Goal: Find contact information: Find contact information

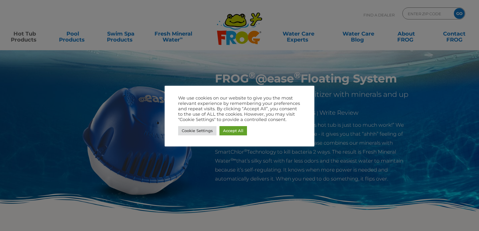
click at [231, 132] on link "Accept All" at bounding box center [233, 130] width 28 height 9
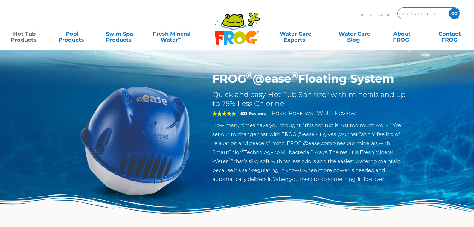
click at [235, 134] on p "How many times have you thought, “this hot tub is just too much work!” We set o…" at bounding box center [309, 152] width 195 height 63
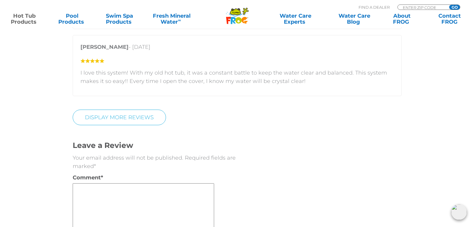
scroll to position [1296, 0]
click at [448, 20] on link "Contact FROG" at bounding box center [449, 19] width 37 height 12
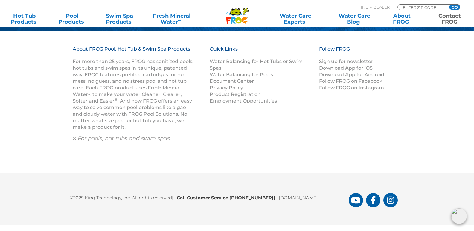
scroll to position [951, 0]
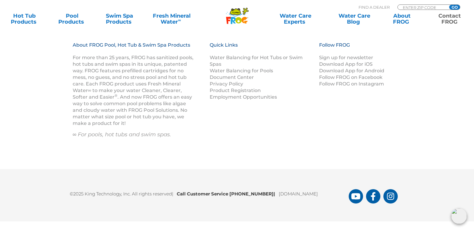
click at [268, 193] on b "Call Customer Service 1-800-222-0169 |" at bounding box center [228, 194] width 102 height 6
drag, startPoint x: 268, startPoint y: 193, endPoint x: 248, endPoint y: 192, distance: 19.8
click at [249, 192] on b "Call Customer Service 1-800-222-0169 |" at bounding box center [228, 194] width 102 height 6
drag, startPoint x: 247, startPoint y: 191, endPoint x: 230, endPoint y: 192, distance: 16.8
click at [230, 192] on b "Call Customer Service 1-800-222-0169 |" at bounding box center [228, 194] width 102 height 6
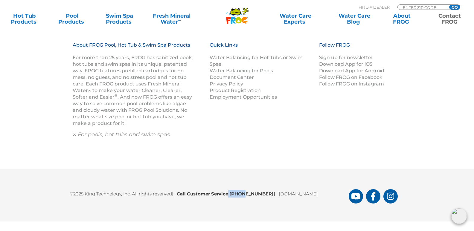
click at [241, 207] on div "©2025 King Technology, Inc. All rights reserved | Call Customer Service 1-800-2…" at bounding box center [237, 195] width 474 height 52
drag, startPoint x: 233, startPoint y: 195, endPoint x: 267, endPoint y: 196, distance: 33.5
click at [267, 196] on b "Call Customer Service 1-800-222-0169 |" at bounding box center [228, 194] width 102 height 6
copy b "1-800-222-0169"
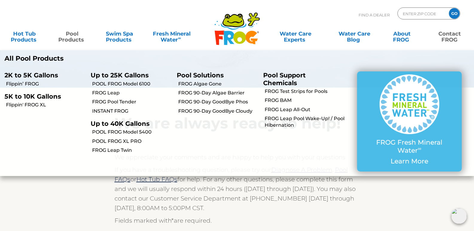
scroll to position [0, 0]
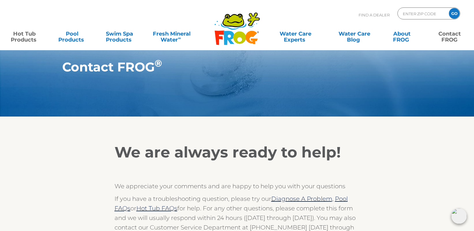
click at [31, 36] on link "Hot Tub Products" at bounding box center [24, 34] width 37 height 12
